Goal: Task Accomplishment & Management: Manage account settings

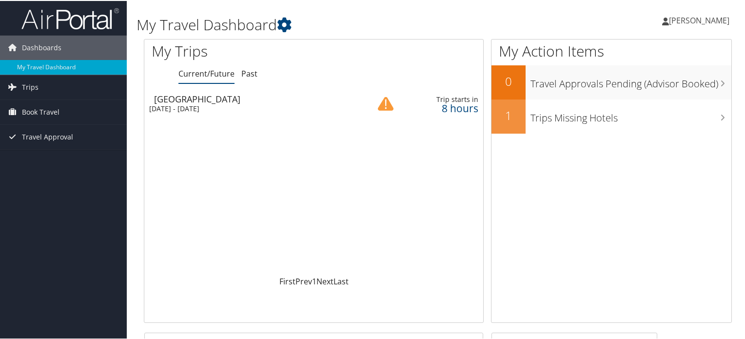
click at [196, 103] on div "[DATE] - [DATE]" at bounding box center [251, 107] width 204 height 9
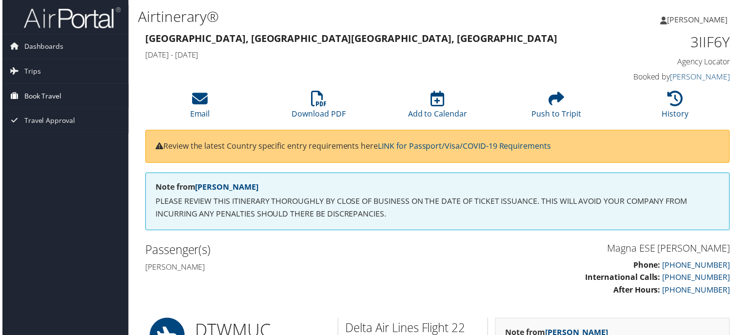
click at [27, 92] on span "Book Travel" at bounding box center [41, 96] width 38 height 24
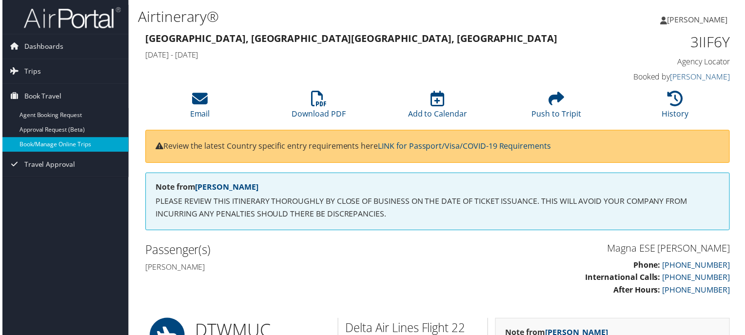
click at [29, 143] on link "Book/Manage Online Trips" at bounding box center [63, 145] width 127 height 15
